Goal: Navigation & Orientation: Find specific page/section

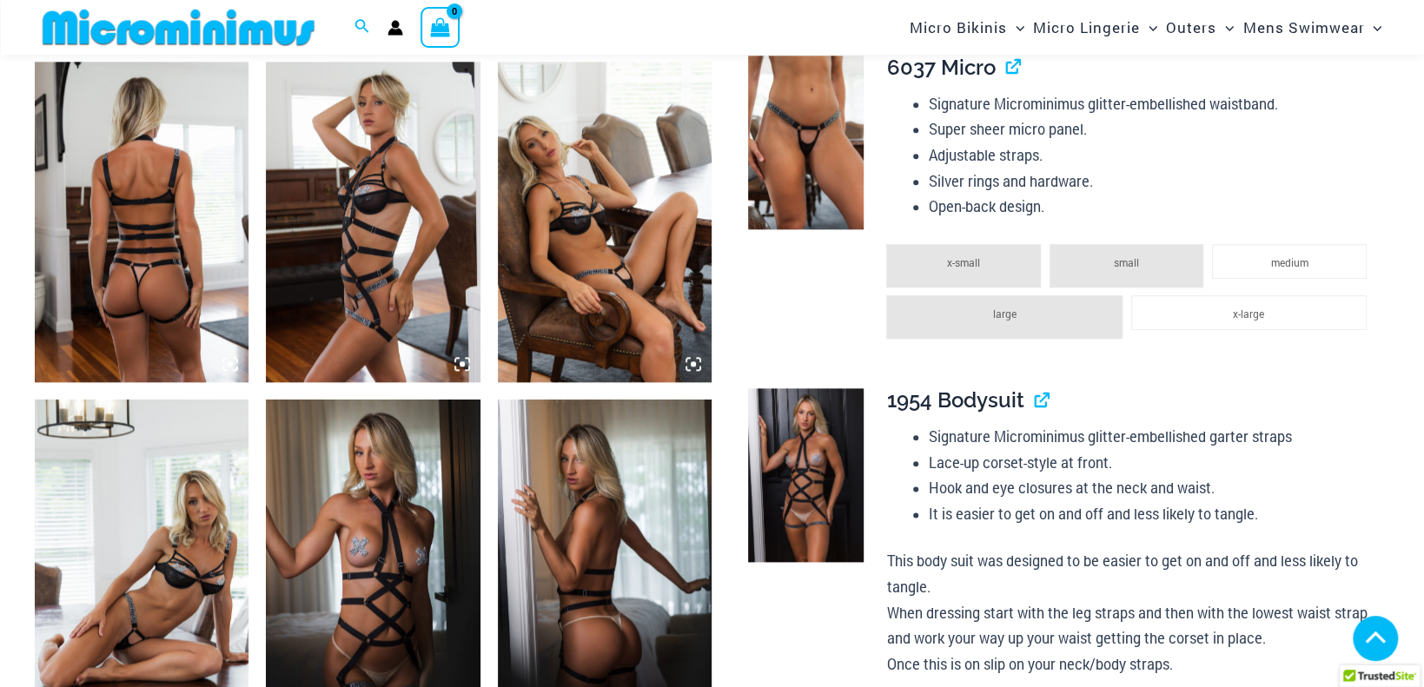
scroll to position [1114, 0]
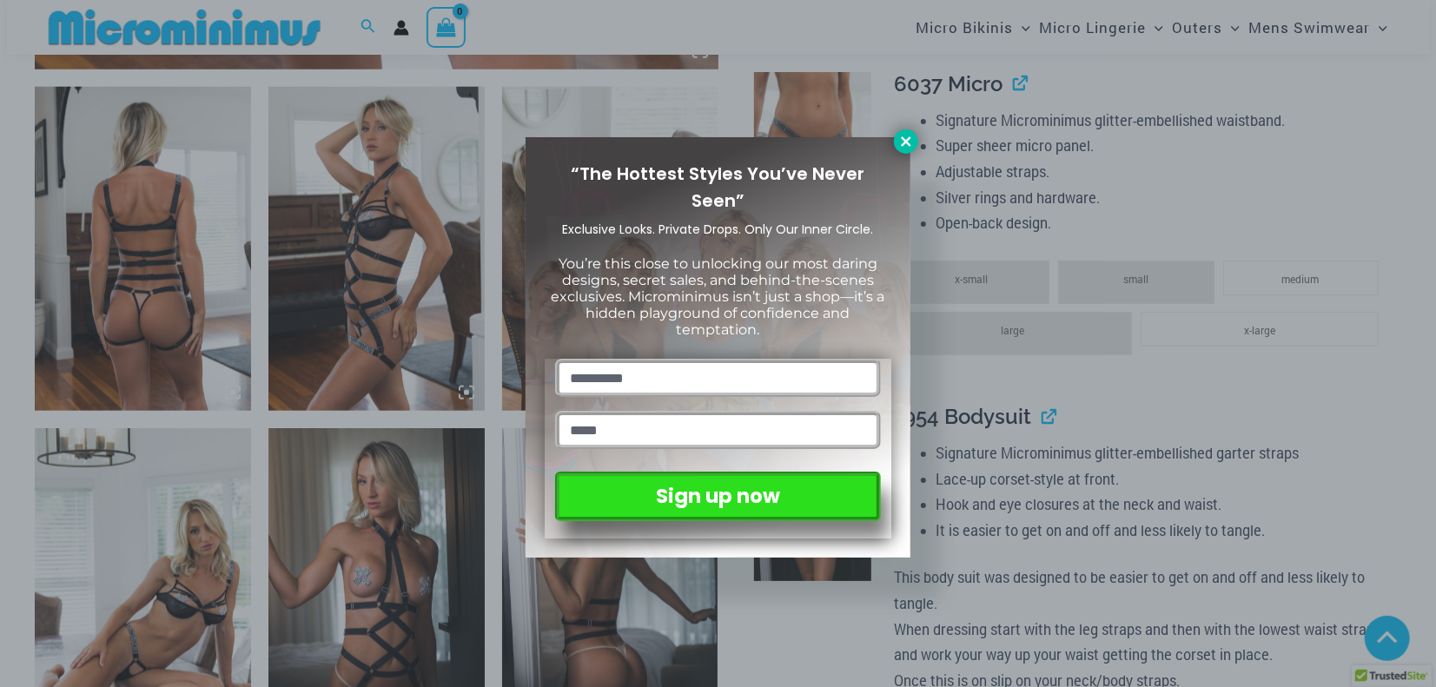
click at [902, 136] on icon at bounding box center [906, 142] width 16 height 16
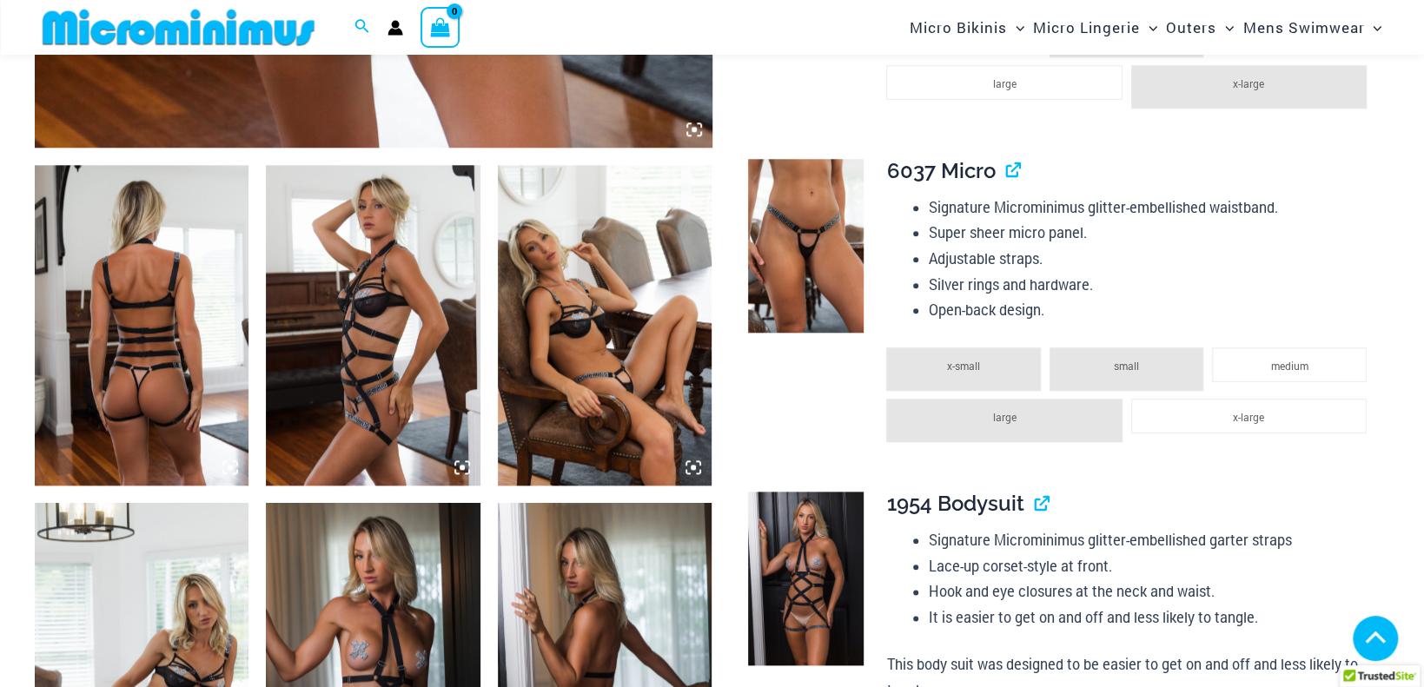
scroll to position [1027, 0]
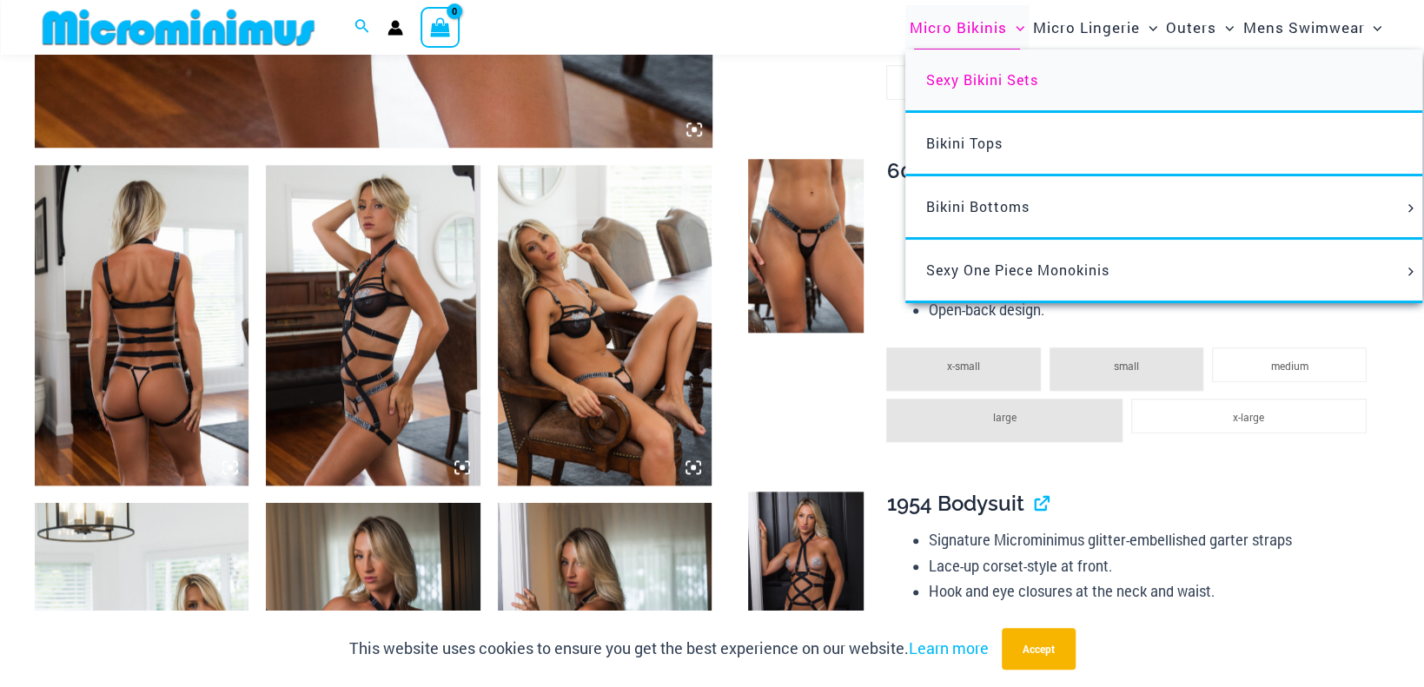
click at [985, 82] on span "Sexy Bikini Sets" at bounding box center [982, 79] width 112 height 18
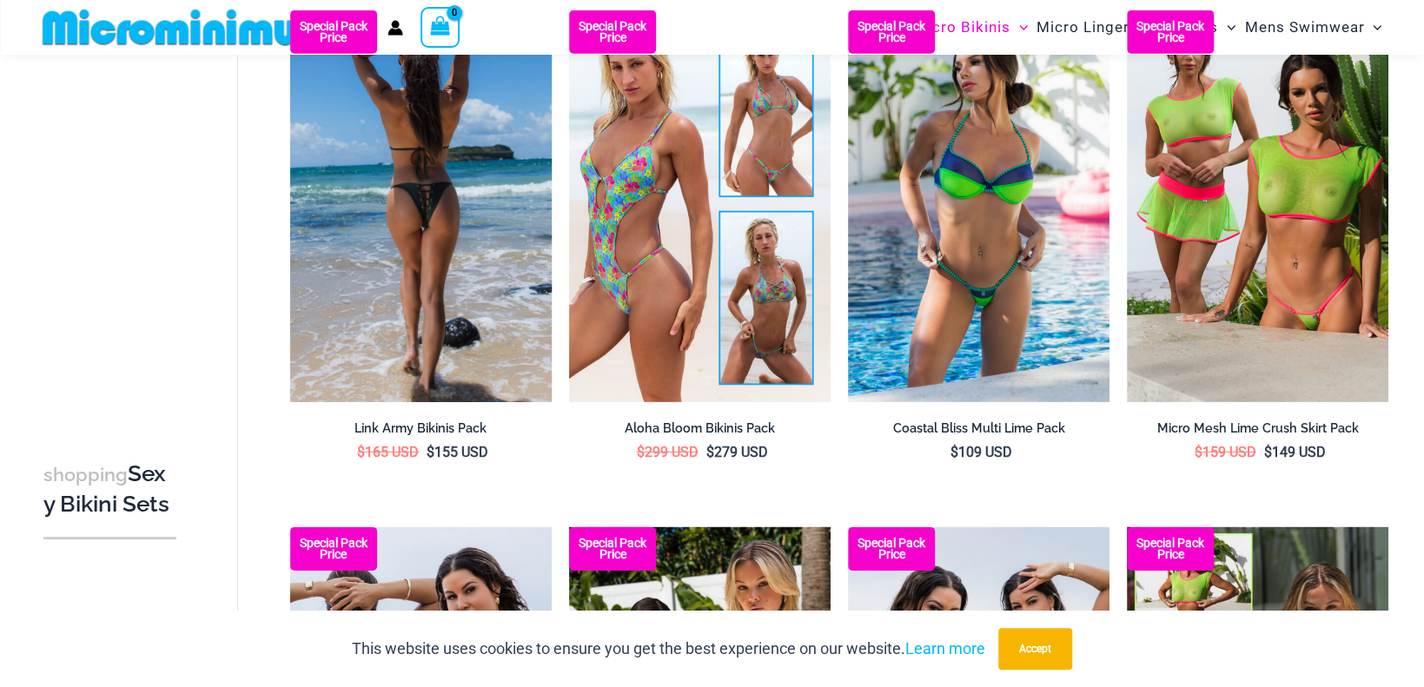
scroll to position [3634, 0]
